Goal: Information Seeking & Learning: Understand process/instructions

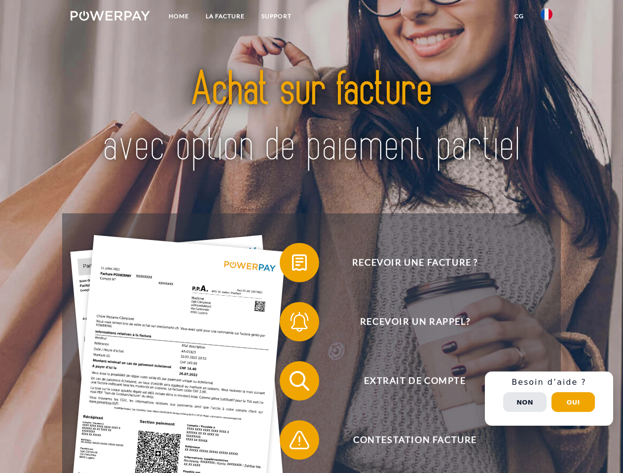
click at [110, 17] on img at bounding box center [110, 16] width 79 height 10
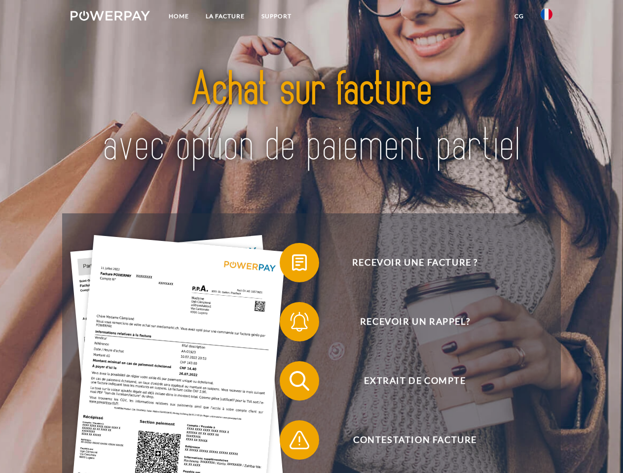
click at [546, 17] on img at bounding box center [546, 14] width 12 height 12
click at [519, 16] on link "CG" at bounding box center [519, 16] width 26 height 18
click at [292, 265] on span at bounding box center [284, 262] width 49 height 49
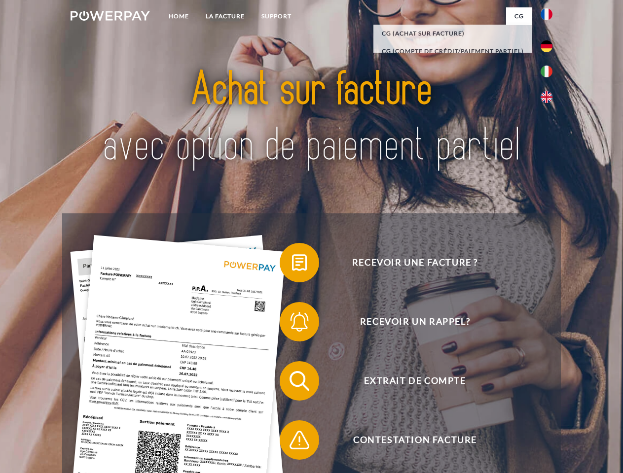
click at [292, 324] on span at bounding box center [284, 321] width 49 height 49
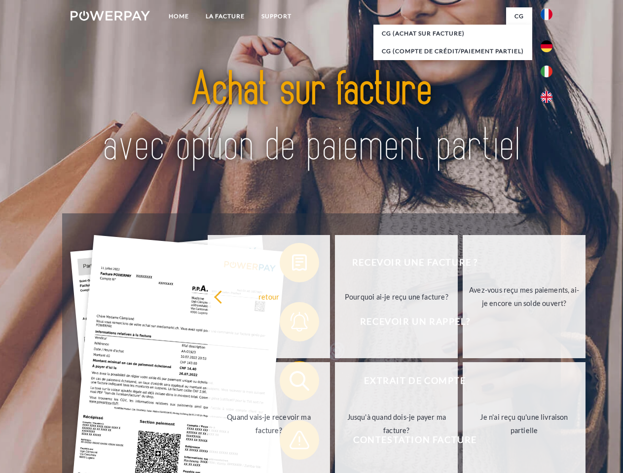
click at [335, 383] on link "Jusqu'à quand dois-je payer ma facture?" at bounding box center [396, 423] width 123 height 123
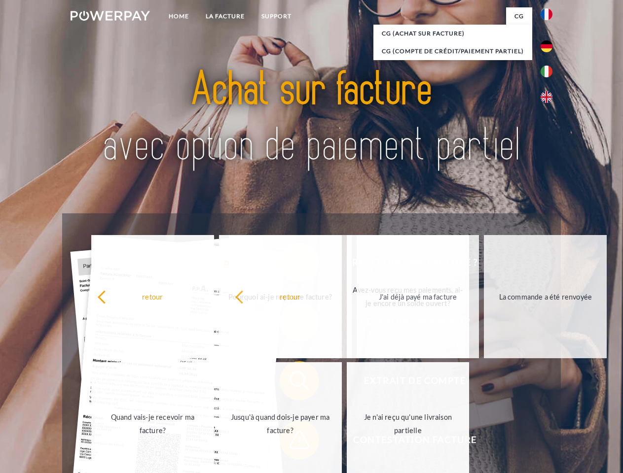
click at [292, 442] on span at bounding box center [284, 440] width 49 height 49
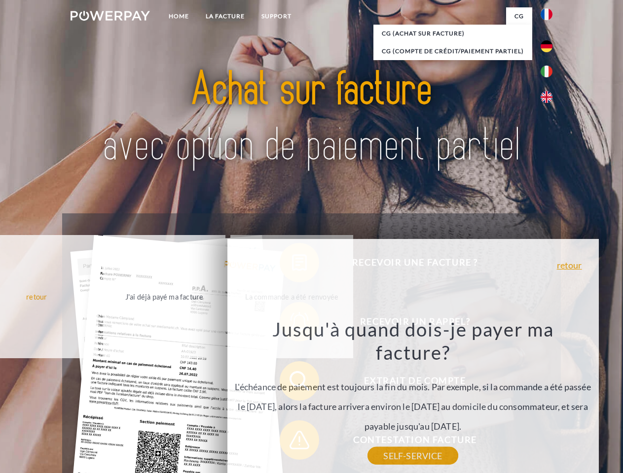
click at [549, 399] on div "Recevoir une facture ? Recevoir un rappel? Extrait de compte retour" at bounding box center [311, 410] width 498 height 394
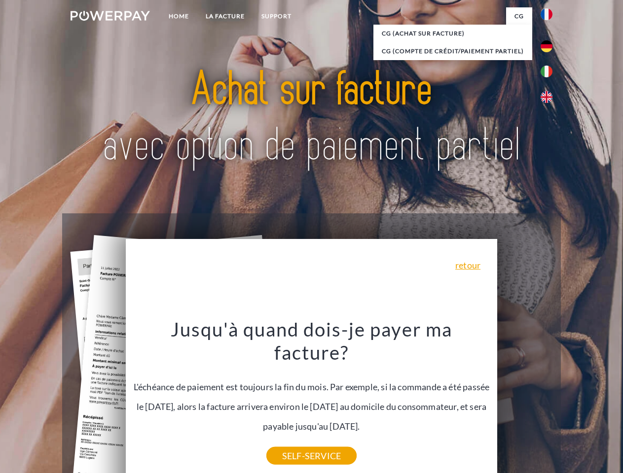
click at [525, 401] on span "Extrait de compte" at bounding box center [415, 380] width 242 height 39
click at [573, 402] on header "Home LA FACTURE Support" at bounding box center [311, 340] width 623 height 681
